Goal: Task Accomplishment & Management: Complete application form

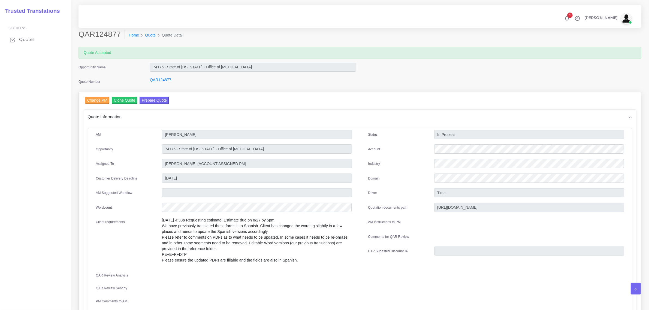
click at [26, 40] on span "Quotes" at bounding box center [27, 40] width 16 height 6
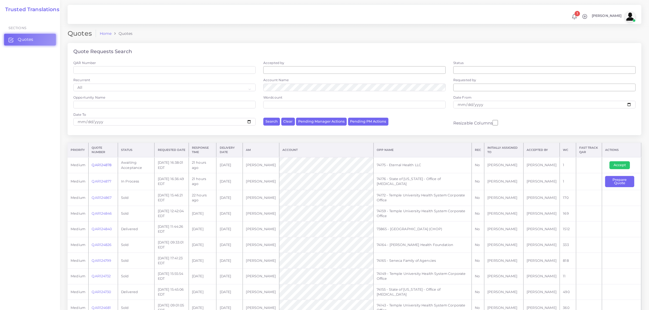
click at [103, 163] on link "QAR124878" at bounding box center [102, 165] width 20 height 4
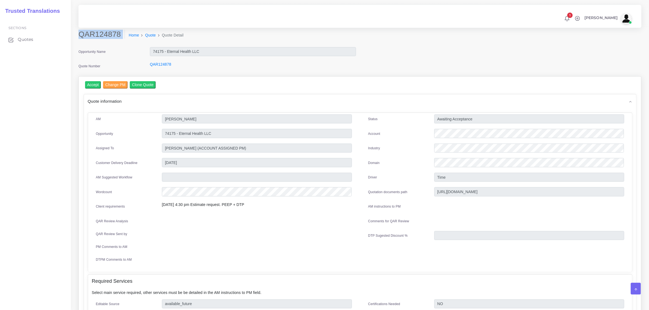
drag, startPoint x: 80, startPoint y: 33, endPoint x: 117, endPoint y: 40, distance: 37.0
click at [117, 40] on div "QAR124878 Home Quote Quote Detail" at bounding box center [288, 37] width 429 height 15
copy div "QAR124878"
click at [90, 85] on input "Accept" at bounding box center [93, 84] width 16 height 7
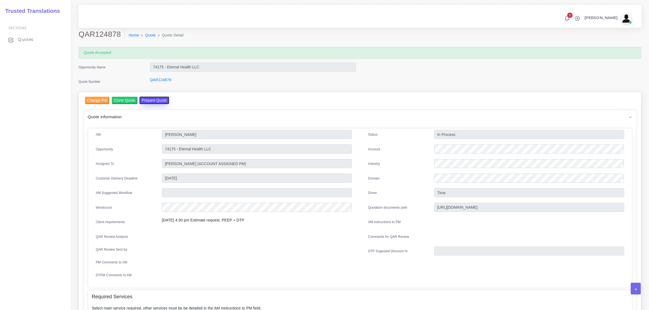
click at [146, 102] on button "Prepare Quote" at bounding box center [154, 100] width 29 height 7
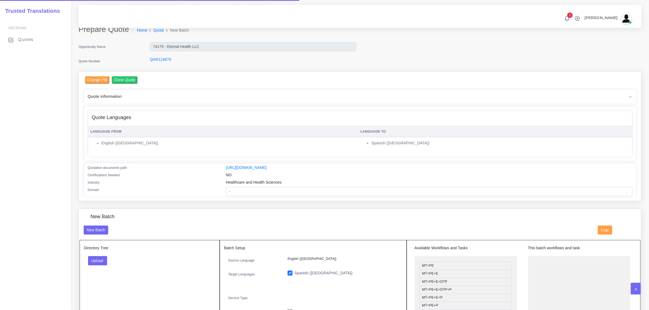
scroll to position [102, 0]
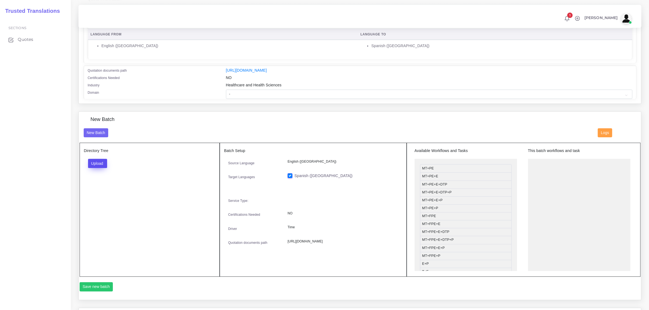
click at [100, 164] on button "Upload" at bounding box center [97, 163] width 19 height 9
click at [99, 183] on label "Files" at bounding box center [107, 184] width 38 height 7
click at [100, 163] on button "Upload" at bounding box center [97, 163] width 19 height 9
click at [102, 181] on label "Files" at bounding box center [107, 184] width 38 height 7
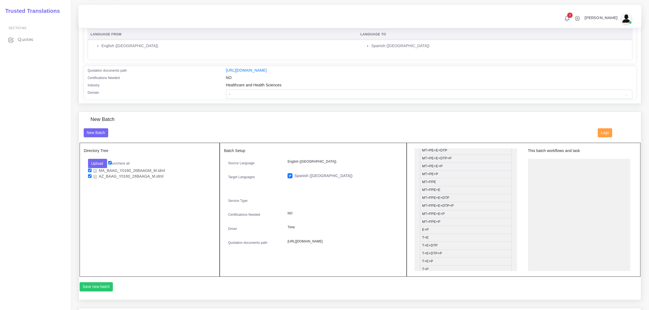
scroll to position [0, 0]
drag, startPoint x: 466, startPoint y: 193, endPoint x: 575, endPoint y: 164, distance: 112.8
click at [93, 287] on button "Save new batch" at bounding box center [97, 287] width 34 height 9
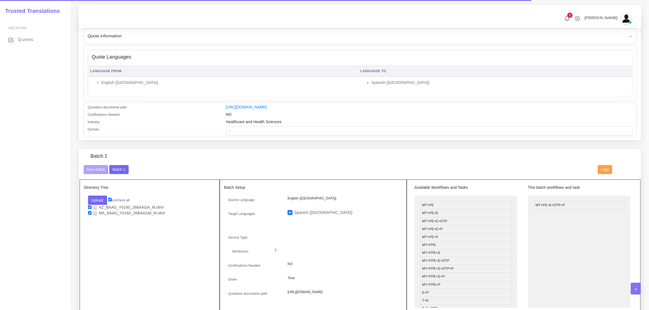
scroll to position [205, 0]
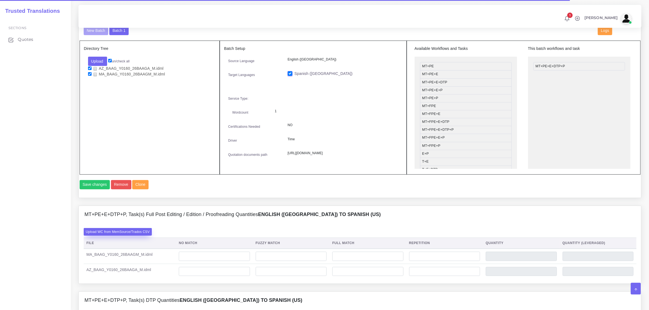
click at [140, 236] on label "Upload WC from MemSource/Trados CSV" at bounding box center [118, 231] width 68 height 7
click at [0, 0] on input "Upload WC from MemSource/Trados CSV" at bounding box center [0, 0] width 0 height 0
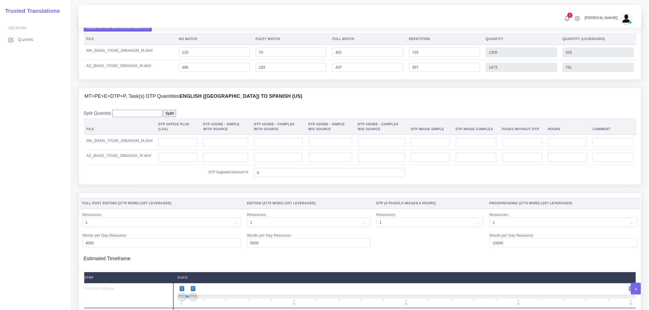
scroll to position [443, 0]
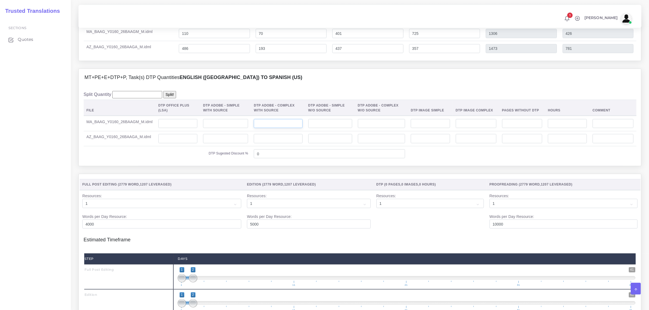
click at [271, 128] on input "number" at bounding box center [278, 123] width 49 height 9
type input "2"
click at [273, 143] on input "number" at bounding box center [278, 138] width 49 height 9
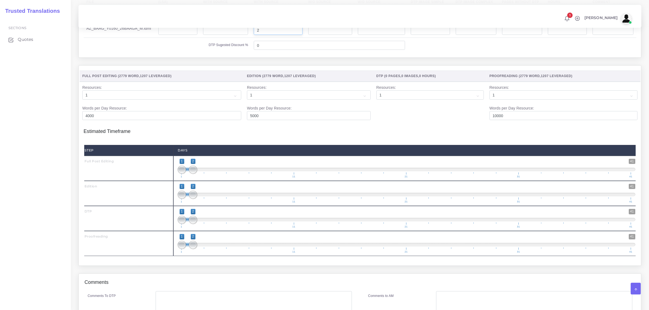
scroll to position [580, 0]
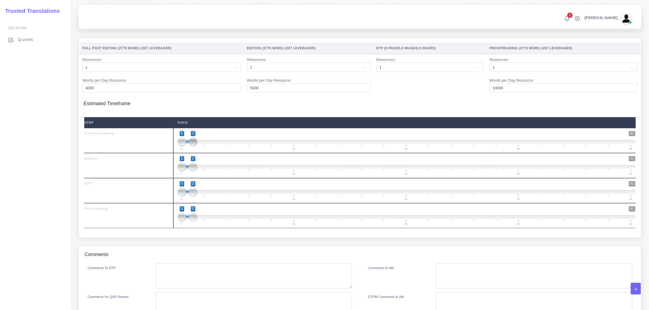
type input "2"
type input "1;1"
drag, startPoint x: 193, startPoint y: 155, endPoint x: 185, endPoint y: 175, distance: 21.2
click at [182, 146] on span at bounding box center [182, 142] width 8 height 8
type input "2;2"
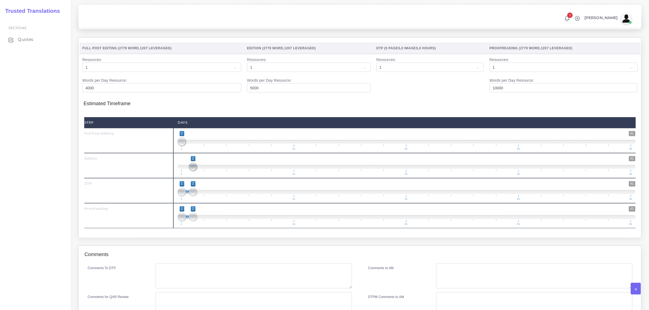
drag, startPoint x: 183, startPoint y: 178, endPoint x: 199, endPoint y: 183, distance: 16.2
click at [199, 175] on span "1 41 2 2 2 — 2 1 11 21 31 41" at bounding box center [407, 165] width 458 height 19
drag, startPoint x: 194, startPoint y: 202, endPoint x: 201, endPoint y: 203, distance: 7.4
click at [201, 196] on span at bounding box center [204, 192] width 8 height 8
type input "3;3"
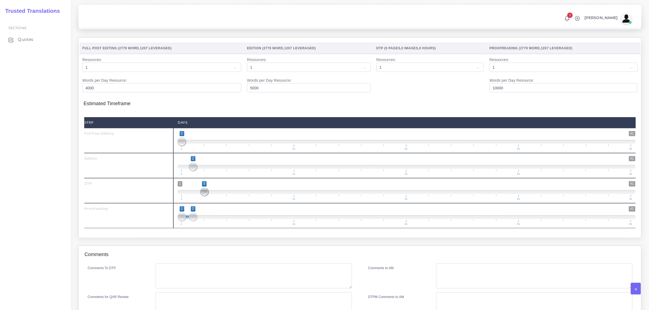
drag, startPoint x: 182, startPoint y: 203, endPoint x: 211, endPoint y: 202, distance: 28.7
click at [211, 200] on span "1 41 3 3 3 — 3 1 11 21 31 41" at bounding box center [407, 190] width 458 height 19
drag, startPoint x: 194, startPoint y: 232, endPoint x: 213, endPoint y: 228, distance: 19.3
click at [213, 221] on span at bounding box center [216, 217] width 8 height 8
type input "4;4"
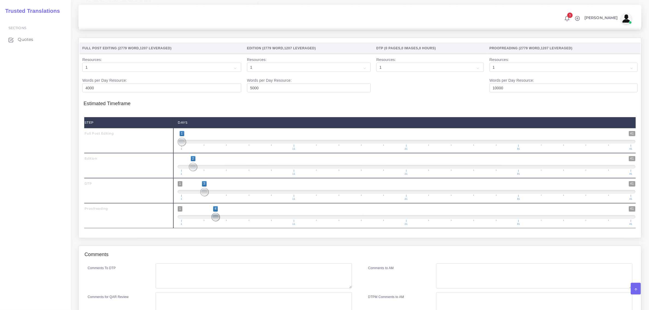
drag, startPoint x: 182, startPoint y: 229, endPoint x: 219, endPoint y: 223, distance: 37.1
click at [216, 224] on span "1 41 4 4 4 — 4 1 11 21 31 41" at bounding box center [407, 215] width 458 height 19
click at [218, 282] on textarea "Comments To DTP" at bounding box center [254, 276] width 196 height 25
type textarea "no specific instructions."
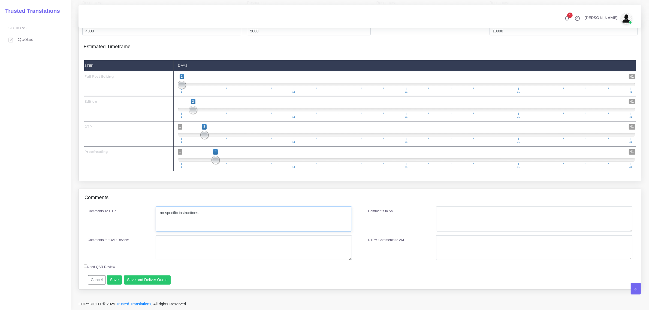
scroll to position [649, 0]
click at [149, 280] on button "Save and Deliver Quote" at bounding box center [147, 280] width 47 height 9
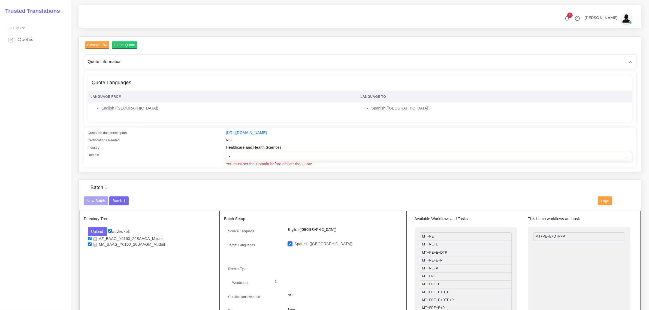
click at [236, 156] on select "- Advertising and Media Agriculture, Forestry and Fishing Architecture, Buildin…" at bounding box center [429, 156] width 407 height 9
select select "Healthcare and Health Sciences"
click at [226, 152] on select "- Advertising and Media Agriculture, Forestry and Fishing Architecture, Buildin…" at bounding box center [429, 156] width 407 height 9
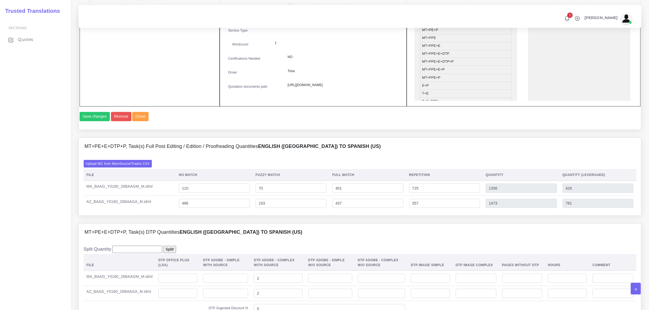
scroll to position [635, 0]
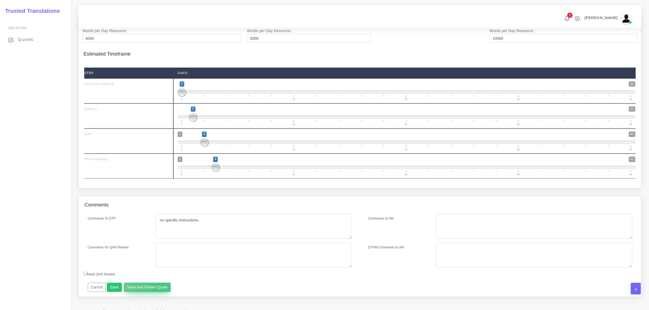
click at [162, 292] on button "Save and Deliver Quote" at bounding box center [147, 287] width 47 height 9
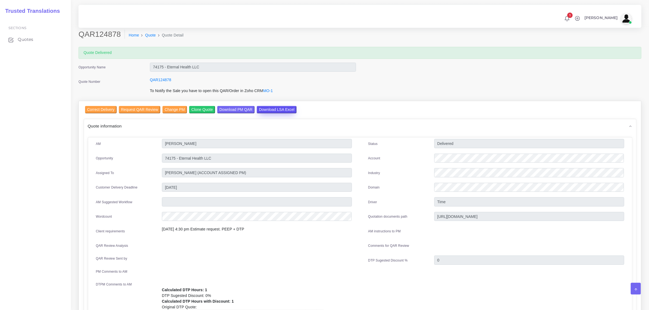
click at [265, 109] on input "Download LSA Excel" at bounding box center [277, 109] width 40 height 7
